Goal: Task Accomplishment & Management: Manage account settings

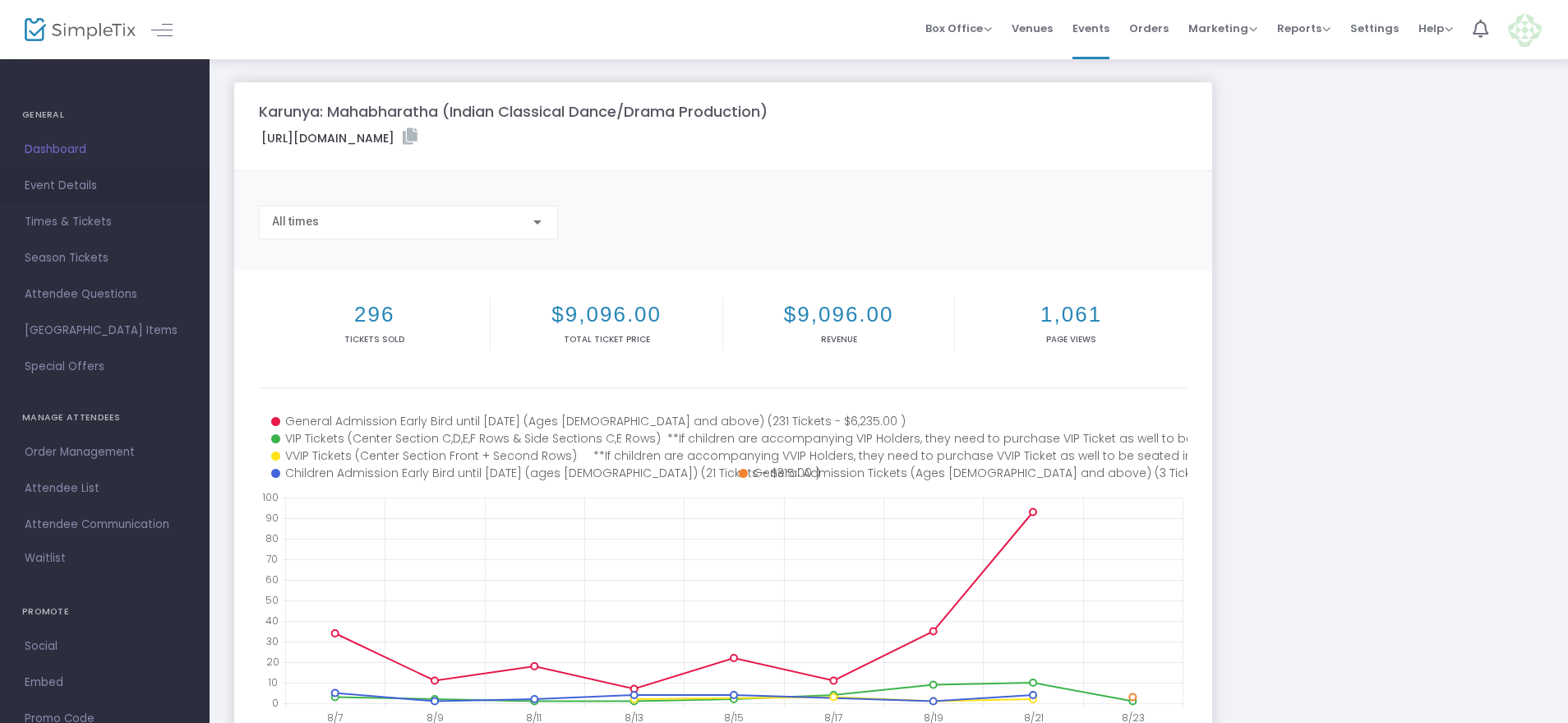
click at [53, 188] on span "Event Details" at bounding box center [105, 186] width 160 height 22
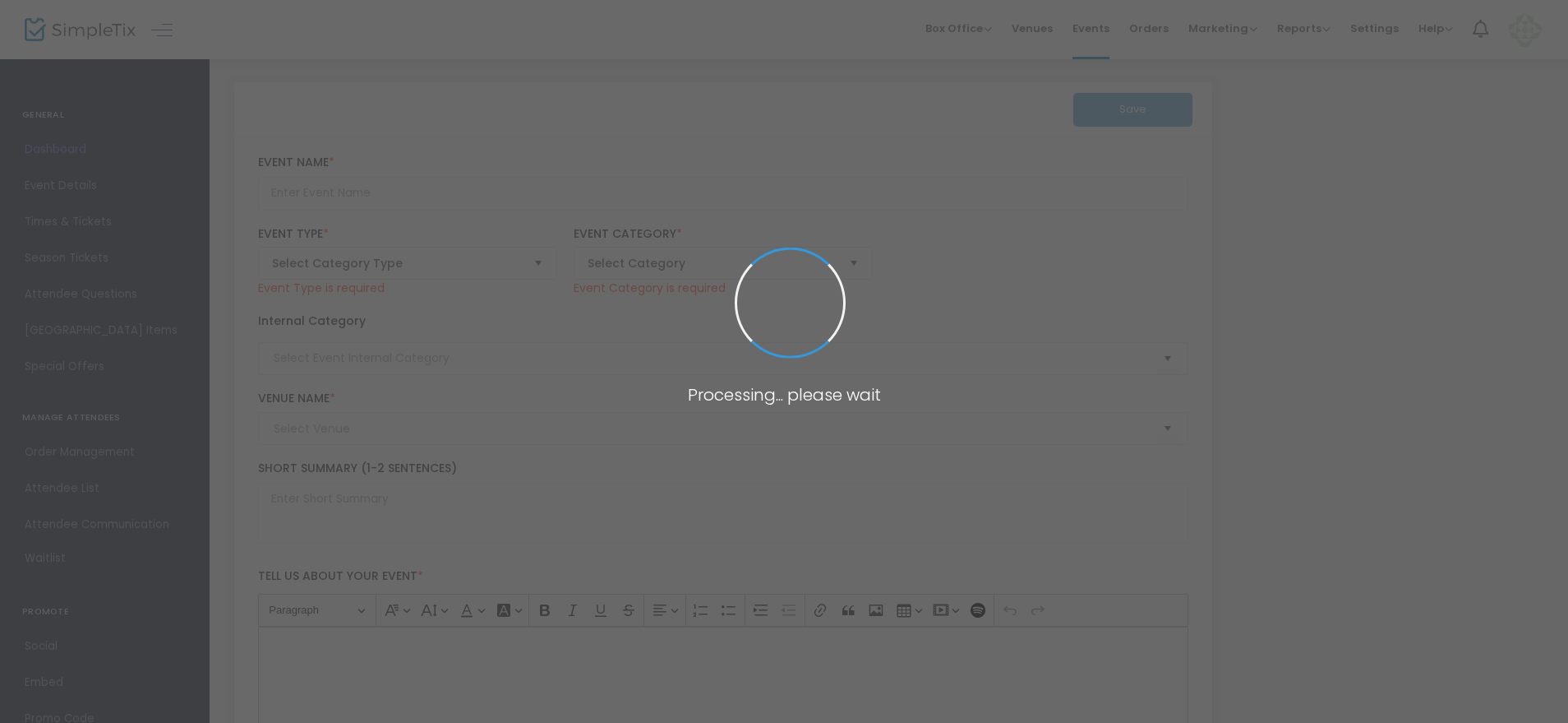
type input "Karunya: Mahabharatha (Indian Classical Dance/Drama Production)"
type textarea "Join us for an evening of Indian Classical dance and theatre! Doors open at 2:3…"
type input "Buy Tickets"
type input "[PERSON_NAME][GEOGRAPHIC_DATA] ([GEOGRAPHIC_DATA])"
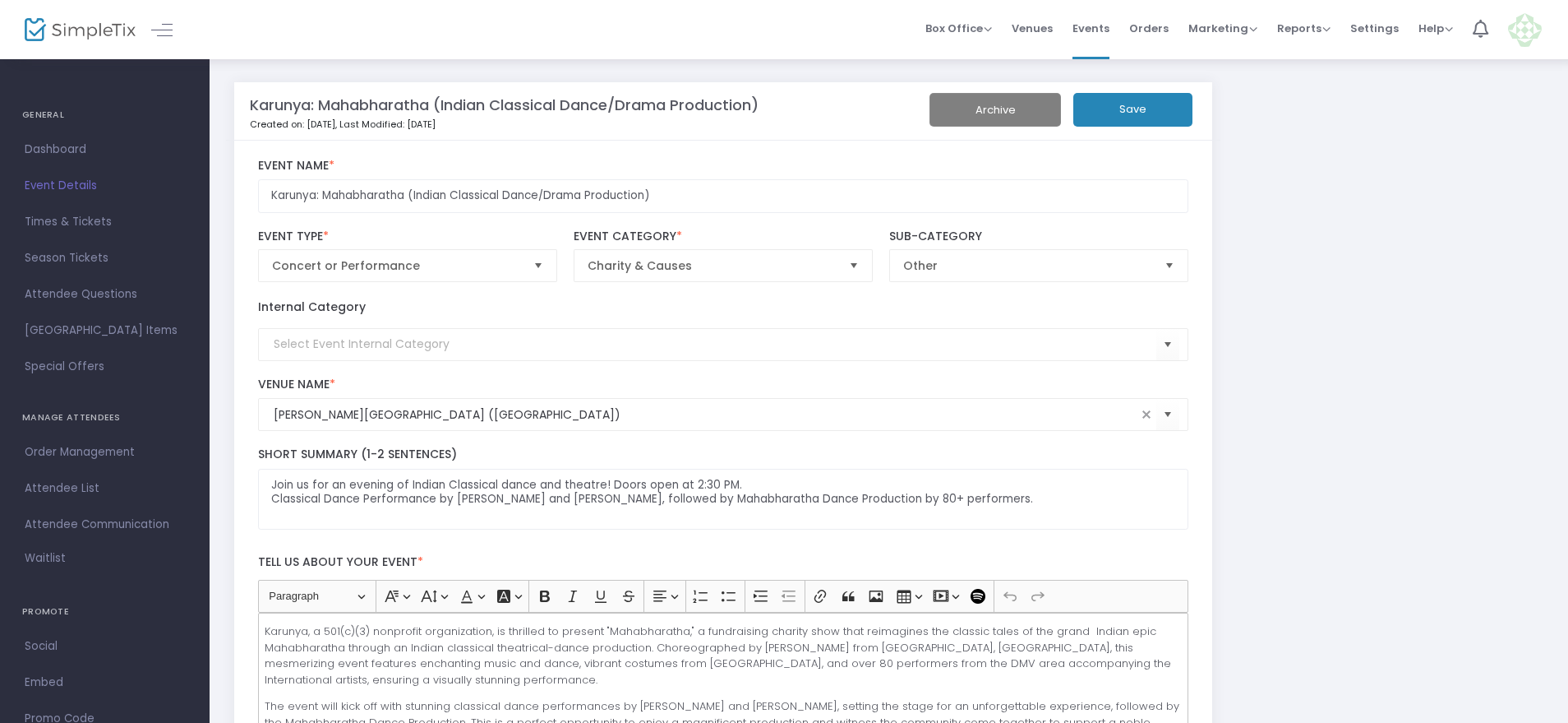
click at [47, 147] on span "Dashboard" at bounding box center [105, 150] width 160 height 22
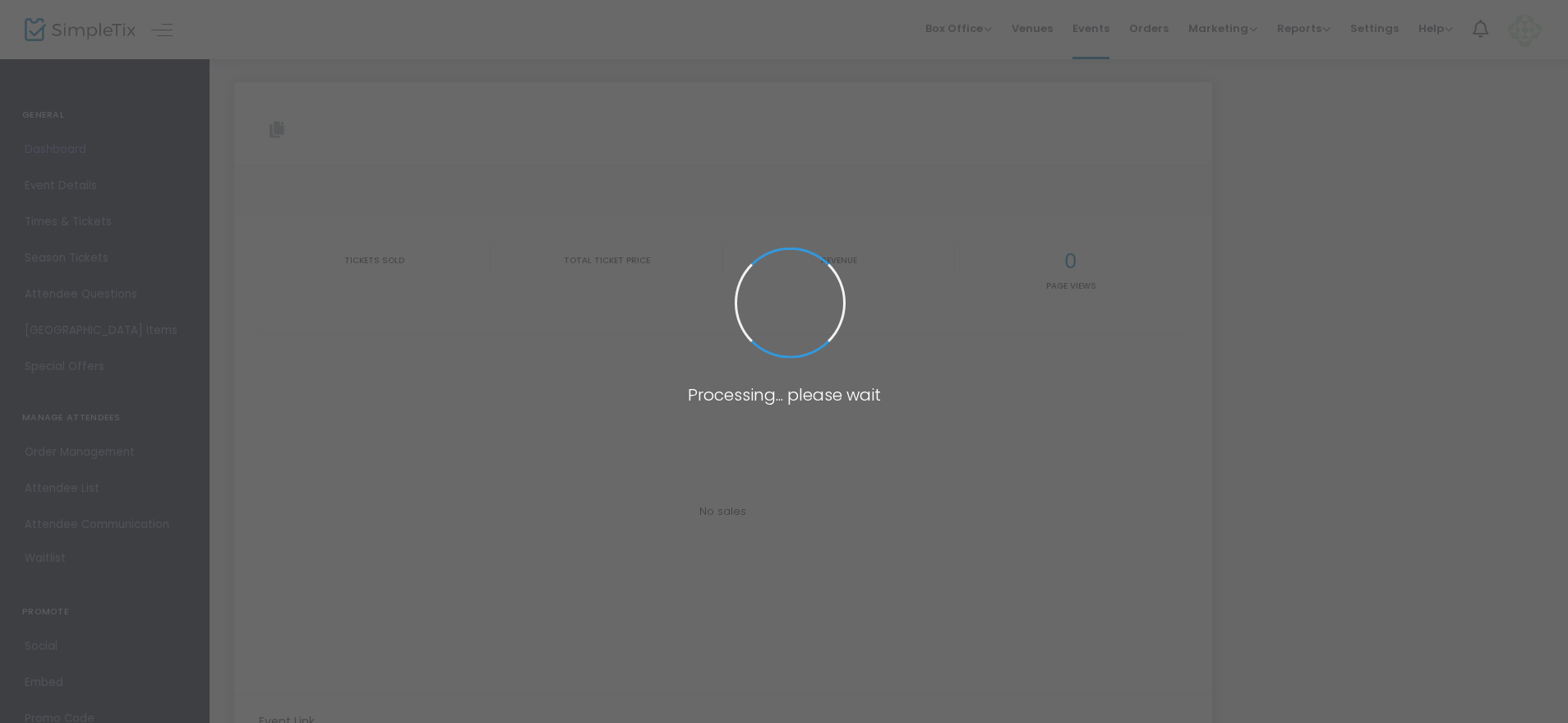
type input "[URL][DOMAIN_NAME]"
